Goal: Navigation & Orientation: Understand site structure

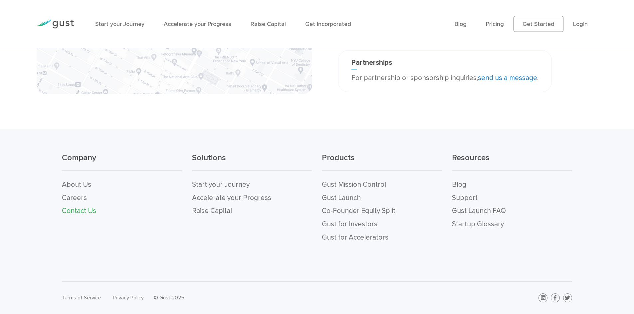
click at [580, 51] on div "Partnerships For partnership or sponsorship inquiries, send us a message ." at bounding box center [467, 75] width 259 height 50
click at [76, 186] on link "About Us" at bounding box center [76, 185] width 29 height 8
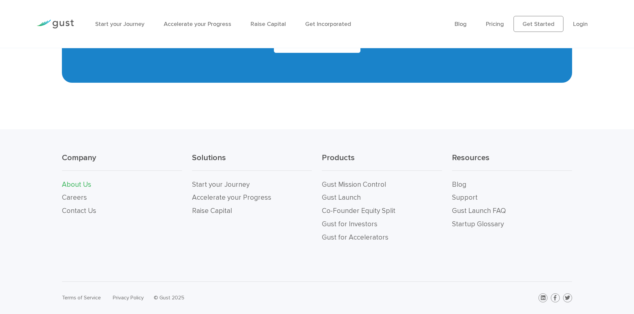
scroll to position [732, 0]
click at [344, 184] on link "Gust Mission Control" at bounding box center [354, 185] width 64 height 8
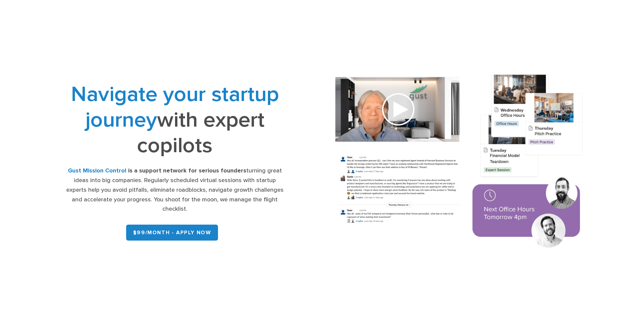
click at [483, 34] on div "Office Hours Expert Sessions Network Testimonials FAQ" at bounding box center [293, 24] width 407 height 29
click at [356, 277] on div "Navigate your startup journey with expert copilots Gust Mission Control is a su…" at bounding box center [317, 162] width 592 height 229
click at [358, 275] on div "Navigate your startup journey with expert copilots Gust Mission Control is a su…" at bounding box center [317, 162] width 592 height 229
click at [404, 252] on img at bounding box center [459, 163] width 274 height 196
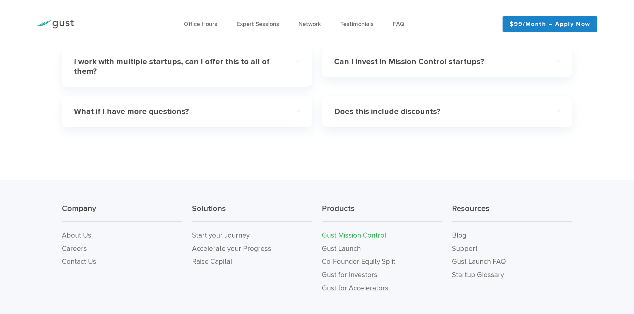
scroll to position [2130, 0]
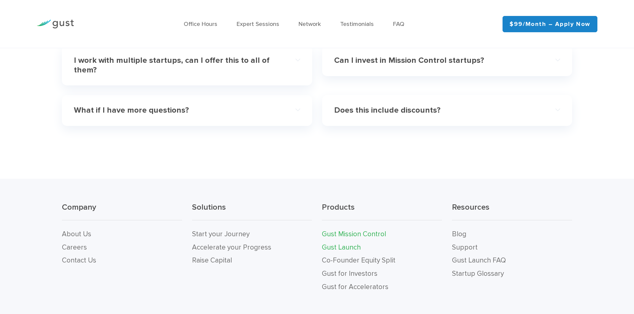
click at [334, 243] on link "Gust Launch" at bounding box center [341, 247] width 39 height 8
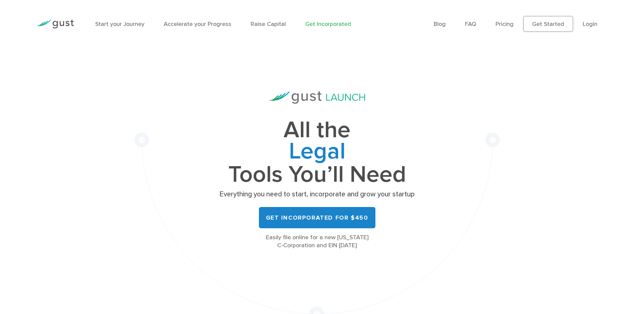
click at [384, 28] on ul "Start your Journey Accelerate your Progress Raise Capital Get Incorporated" at bounding box center [259, 24] width 328 height 9
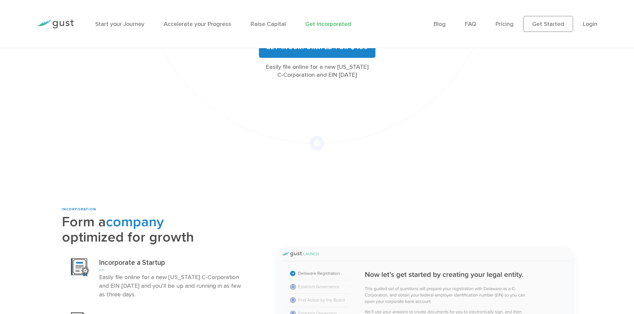
scroll to position [200, 0]
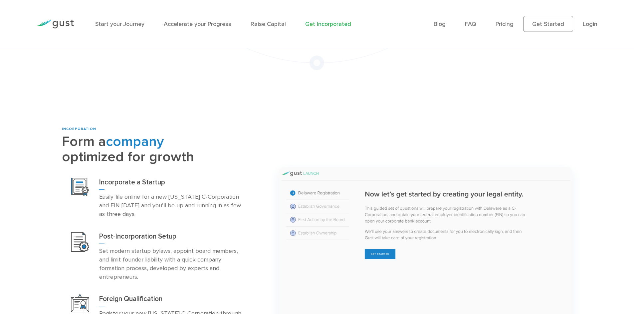
scroll to position [299, 0]
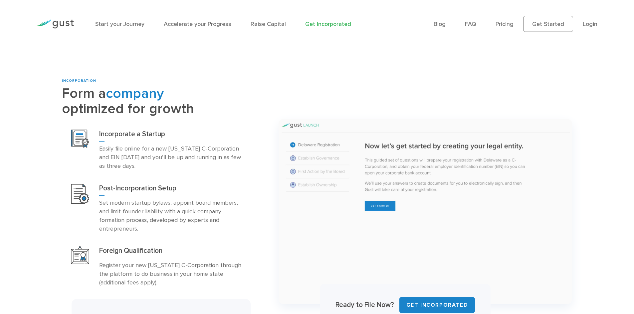
click at [324, 82] on div "INCORPORATION Form a company optimized for growth Incorporate a Startup Foreign…" at bounding box center [317, 222] width 520 height 289
